Goal: Navigation & Orientation: Understand site structure

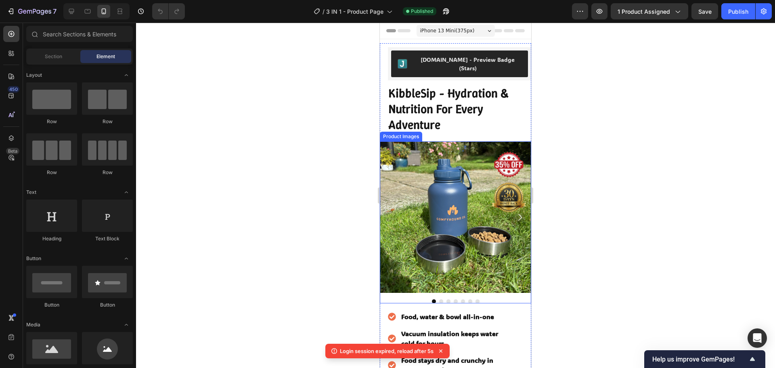
click at [519, 205] on img at bounding box center [455, 216] width 151 height 151
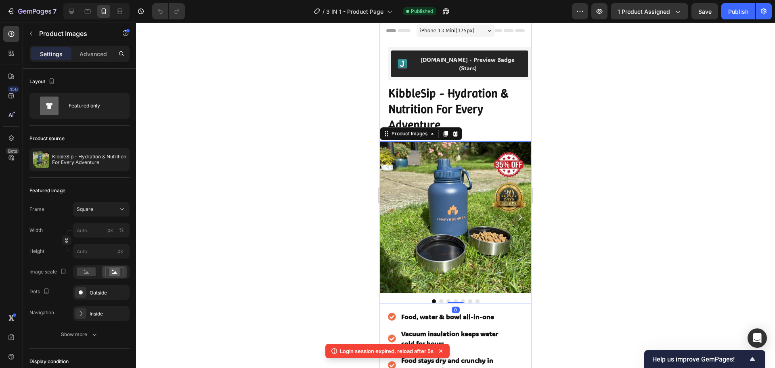
click at [516, 212] on icon "Carousel Next Arrow" at bounding box center [520, 217] width 10 height 10
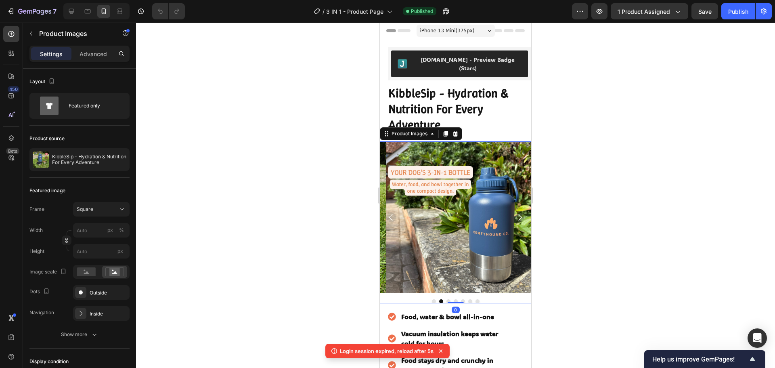
click at [516, 212] on icon "Carousel Next Arrow" at bounding box center [520, 217] width 10 height 10
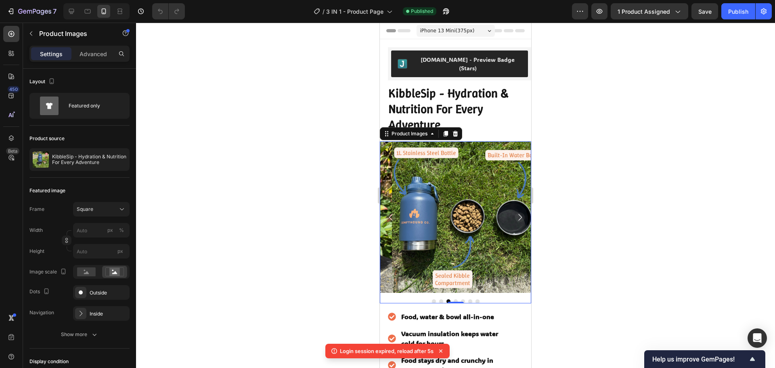
click at [516, 212] on icon "Carousel Next Arrow" at bounding box center [520, 217] width 10 height 10
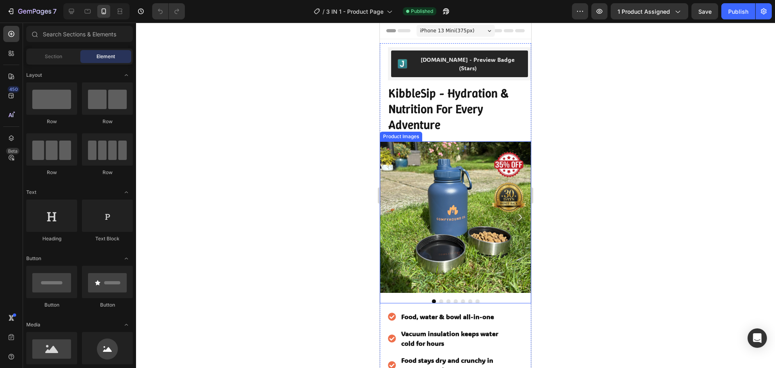
click at [515, 212] on icon "Carousel Next Arrow" at bounding box center [520, 217] width 10 height 10
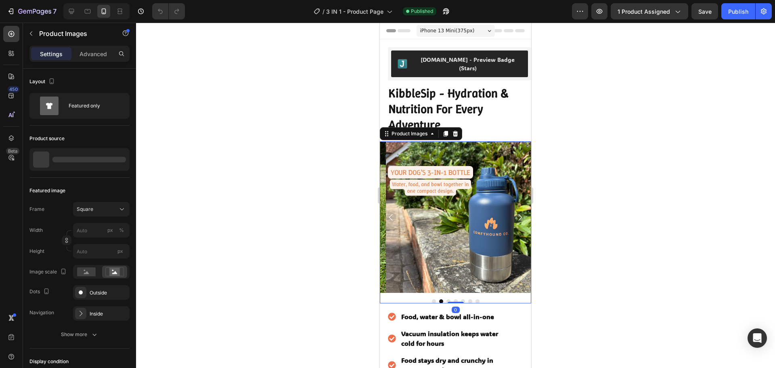
click at [515, 212] on icon "Carousel Next Arrow" at bounding box center [520, 217] width 10 height 10
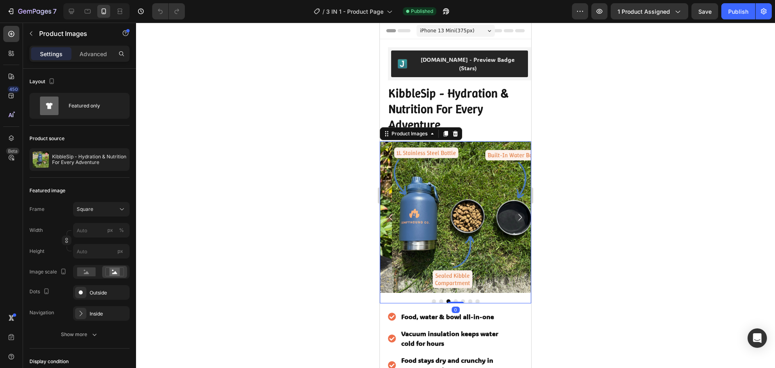
click at [515, 212] on icon "Carousel Next Arrow" at bounding box center [520, 217] width 10 height 10
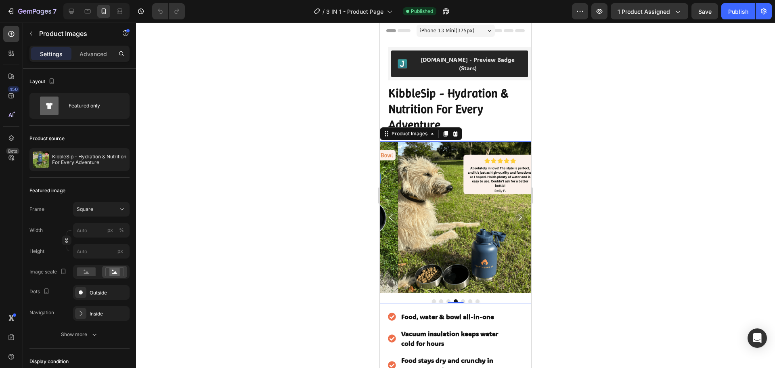
click at [515, 212] on icon "Carousel Next Arrow" at bounding box center [520, 217] width 10 height 10
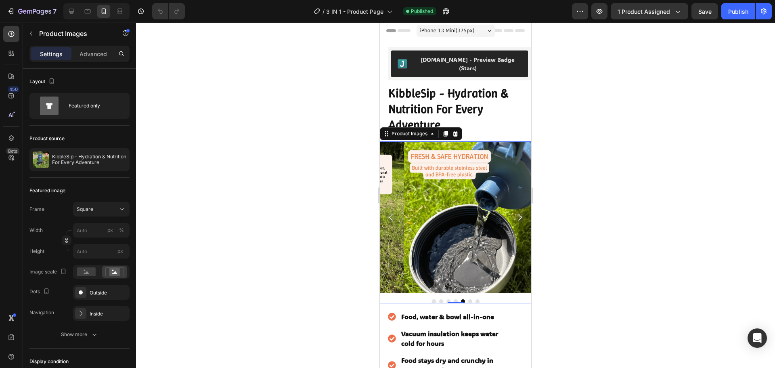
click at [515, 212] on icon "Carousel Next Arrow" at bounding box center [520, 217] width 10 height 10
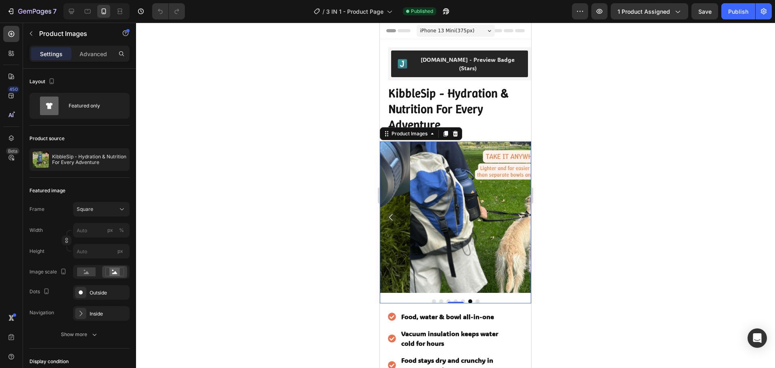
click at [515, 212] on icon "Carousel Next Arrow" at bounding box center [520, 217] width 10 height 10
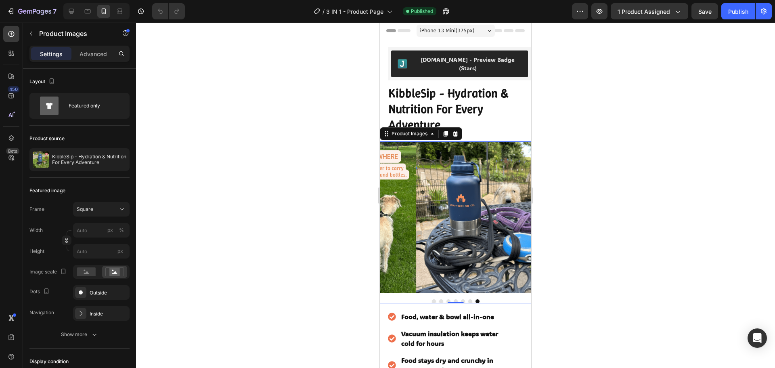
click at [513, 206] on img at bounding box center [491, 216] width 151 height 151
click at [389, 212] on icon "Carousel Back Arrow" at bounding box center [391, 217] width 10 height 10
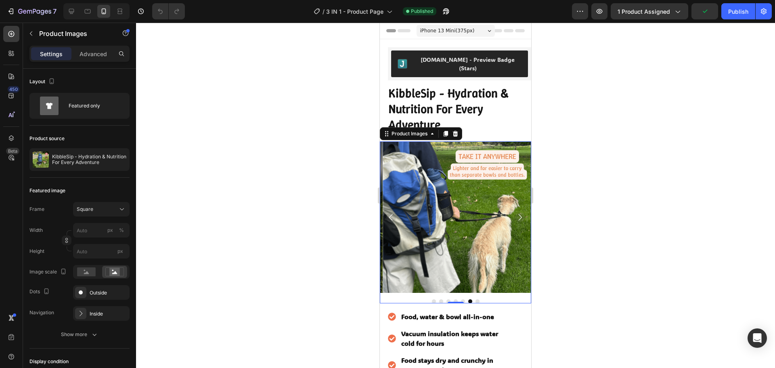
click at [389, 212] on icon "Carousel Back Arrow" at bounding box center [391, 217] width 10 height 10
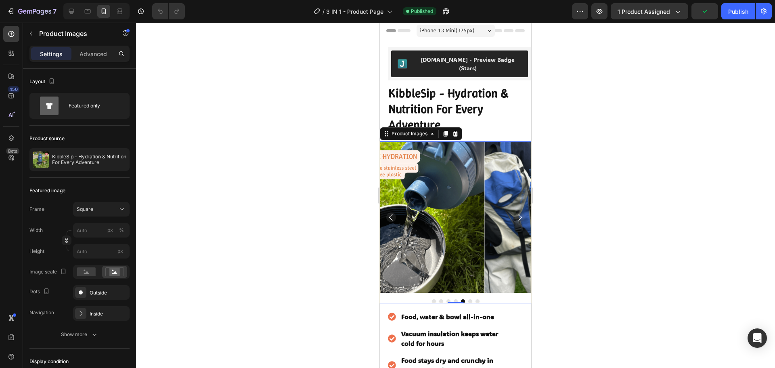
click at [389, 212] on icon "Carousel Back Arrow" at bounding box center [391, 217] width 10 height 10
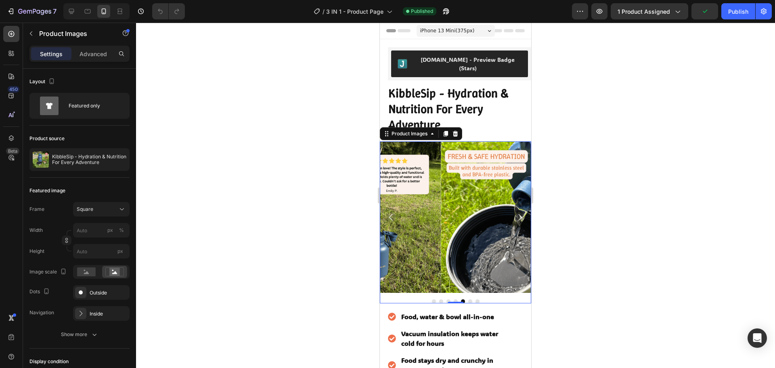
click at [389, 212] on icon "Carousel Back Arrow" at bounding box center [391, 217] width 10 height 10
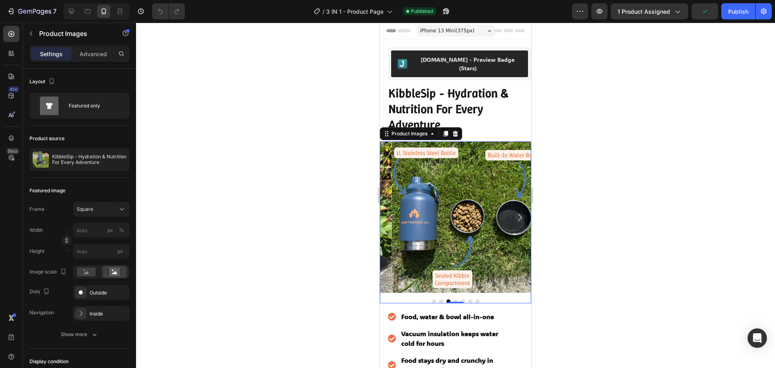
click at [389, 212] on icon "Carousel Back Arrow" at bounding box center [391, 217] width 10 height 10
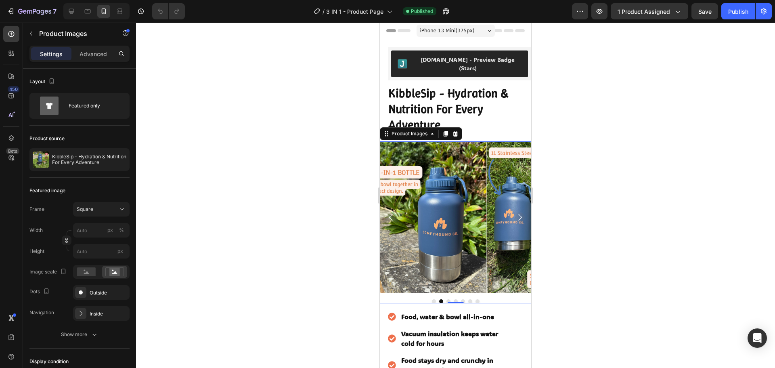
click at [389, 212] on icon "Carousel Back Arrow" at bounding box center [391, 217] width 10 height 10
